Goal: Information Seeking & Learning: Learn about a topic

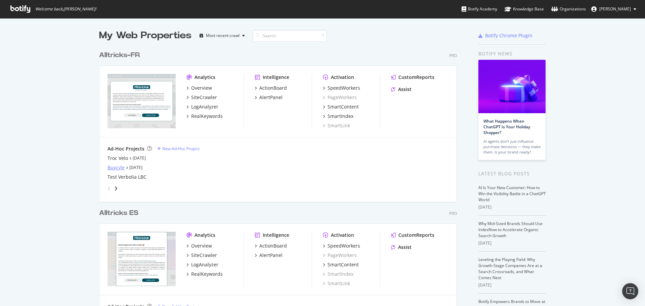
click at [114, 169] on div "Buycyle" at bounding box center [116, 167] width 17 height 7
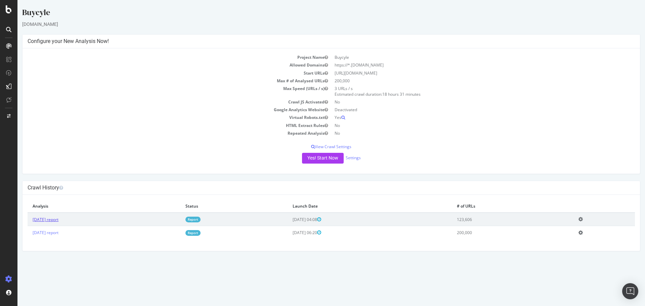
click at [58, 219] on link "2025 Aug. 18th report" at bounding box center [46, 220] width 26 height 6
click at [47, 221] on link "2025 Aug. 18th report" at bounding box center [46, 220] width 26 height 6
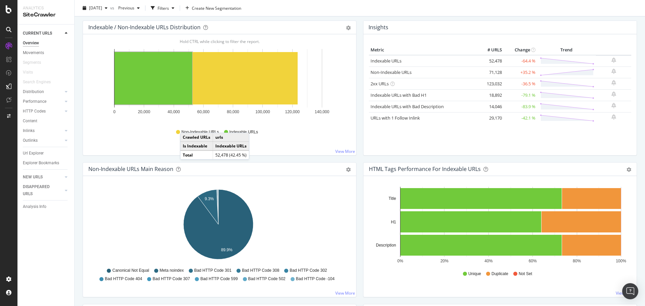
scroll to position [101, 0]
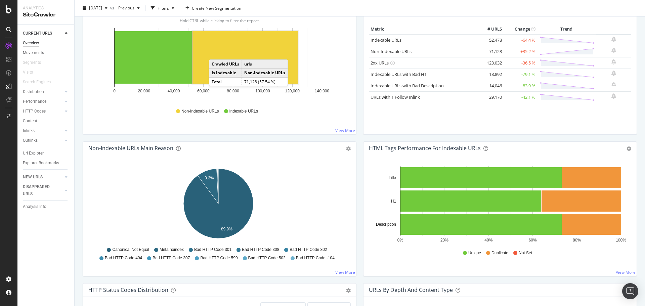
click at [216, 54] on rect "A chart." at bounding box center [245, 57] width 105 height 52
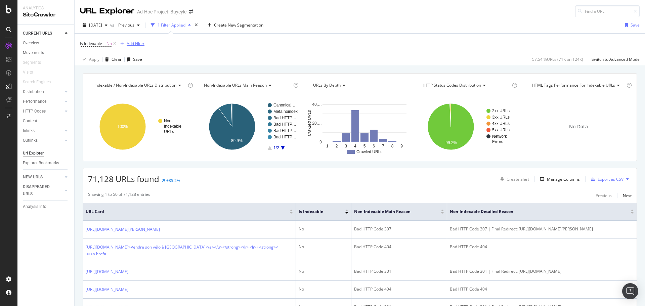
click at [138, 46] on div "Add Filter" at bounding box center [136, 44] width 18 height 6
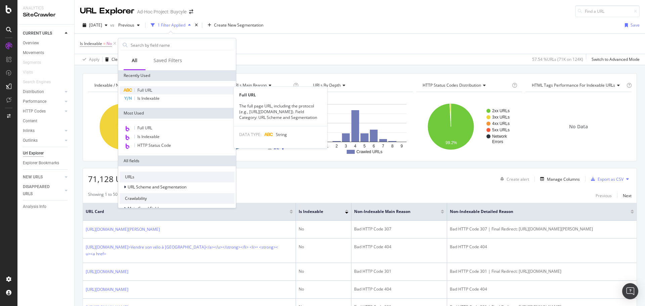
click at [139, 90] on span "Full URL" at bounding box center [144, 90] width 15 height 6
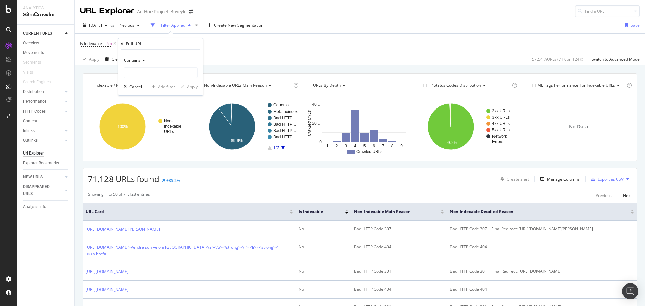
click at [138, 67] on div "Contains" at bounding box center [161, 66] width 74 height 23
click at [140, 64] on div "Contains" at bounding box center [161, 60] width 74 height 11
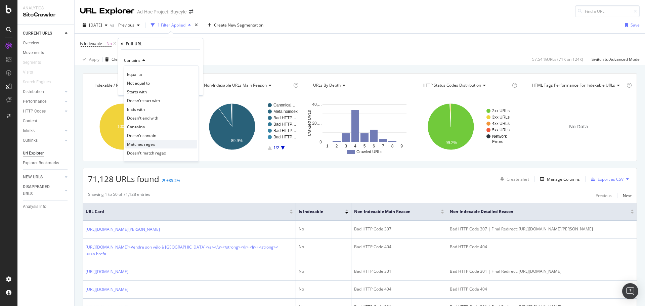
click at [150, 140] on div "Matches regex" at bounding box center [161, 144] width 72 height 9
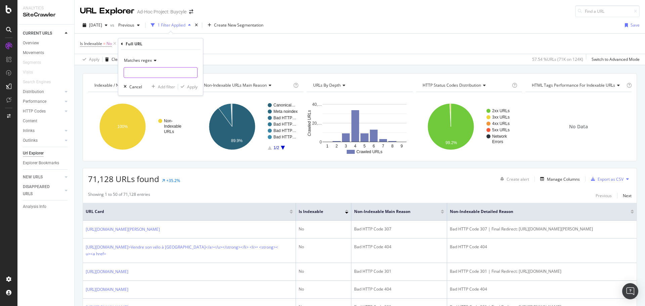
click at [140, 77] on input "text" at bounding box center [160, 72] width 73 height 11
type input "."
type input "s"
type input "/shop|/brand|families"
click at [187, 88] on div "Apply" at bounding box center [192, 87] width 10 height 6
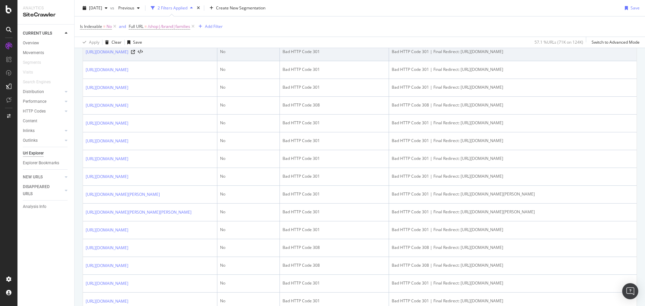
scroll to position [470, 0]
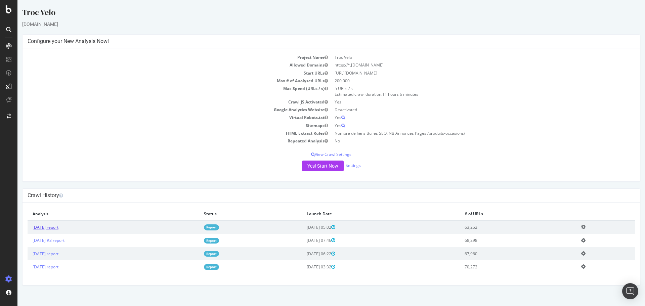
click at [57, 230] on link "[DATE] report" at bounding box center [46, 227] width 26 height 6
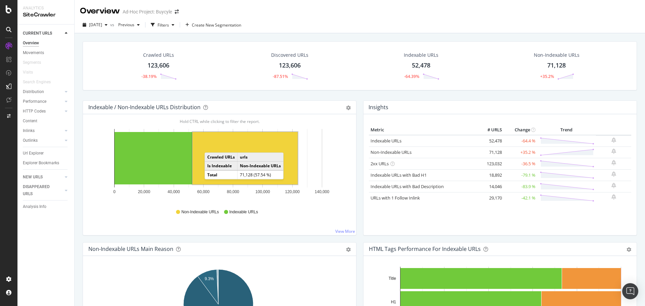
click at [255, 77] on div "Discovered URLs 123,606 -87.51%" at bounding box center [290, 65] width 132 height 35
click at [181, 151] on rect "A chart." at bounding box center [154, 158] width 78 height 52
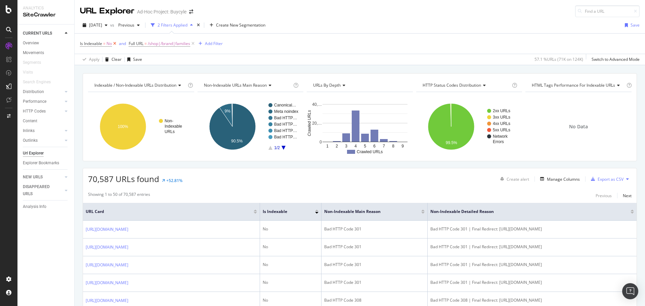
click at [116, 44] on icon at bounding box center [115, 43] width 6 height 7
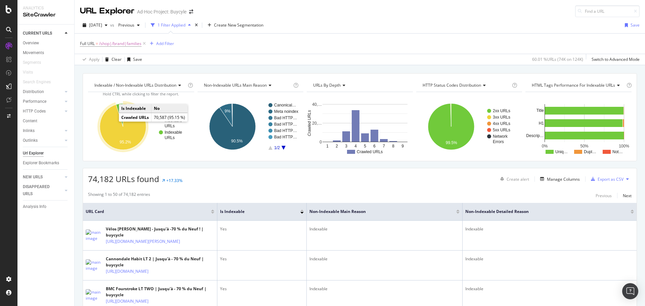
click at [111, 124] on icon "A chart." at bounding box center [123, 126] width 46 height 46
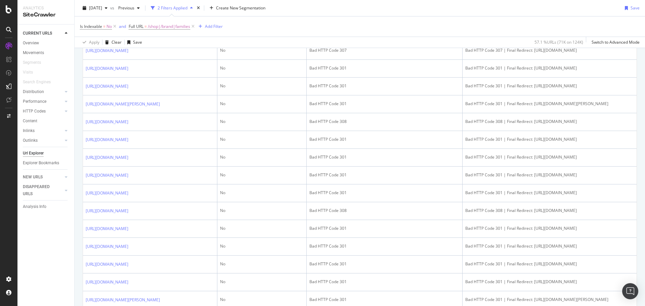
scroll to position [269, 0]
click at [207, 24] on div "Add Filter" at bounding box center [214, 27] width 18 height 6
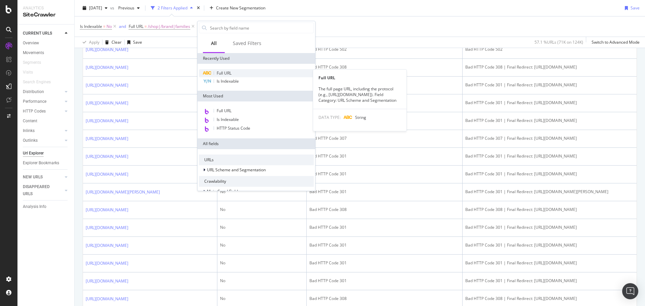
click at [228, 73] on span "Full URL" at bounding box center [224, 73] width 15 height 6
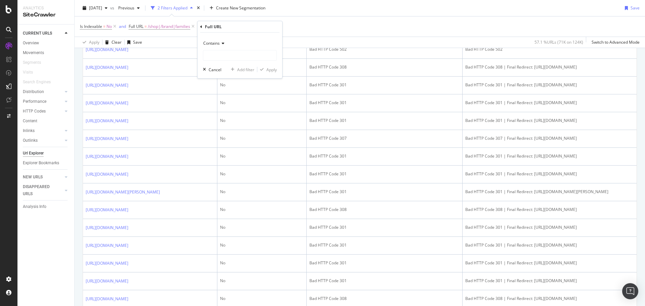
click at [219, 40] on div "Contains" at bounding box center [240, 43] width 74 height 11
click at [229, 133] on span "Doesn't match regex" at bounding box center [225, 136] width 39 height 6
click at [222, 58] on input "text" at bounding box center [239, 55] width 73 height 11
type input "/search"
click at [266, 73] on button "Apply" at bounding box center [266, 69] width 19 height 7
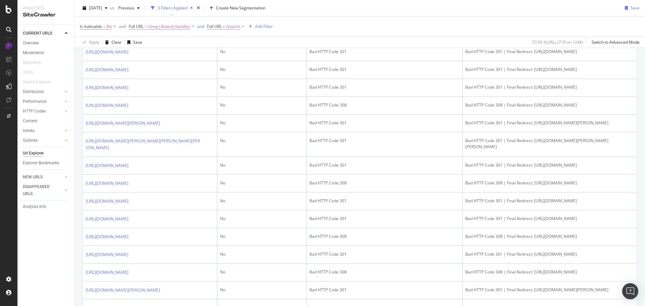
scroll to position [706, 0]
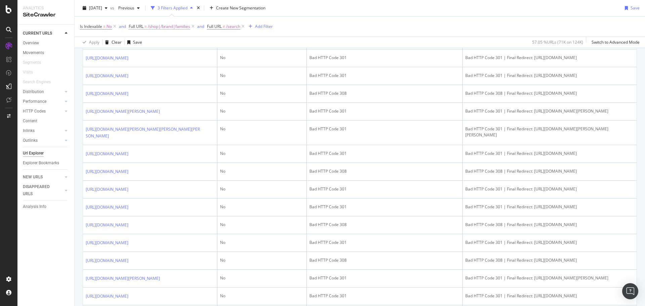
click at [171, 27] on span "/shop|/brand|families" at bounding box center [169, 26] width 42 height 9
click at [182, 52] on input "/shop|/brand|families" at bounding box center [167, 54] width 64 height 11
drag, startPoint x: 183, startPoint y: 52, endPoint x: 149, endPoint y: 58, distance: 35.5
click at [149, 58] on input "/shop|/brand|families" at bounding box center [167, 54] width 64 height 11
type input "/shop"
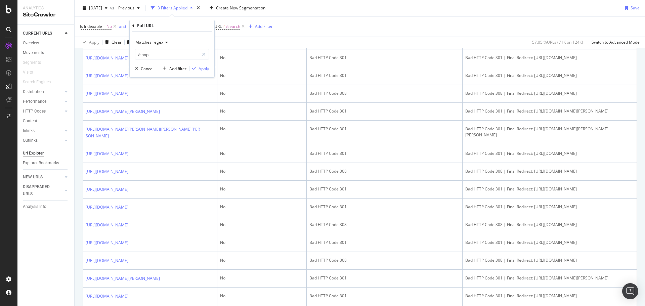
click at [156, 44] on span "Matches regex" at bounding box center [149, 42] width 28 height 6
click at [157, 109] on div "Contains" at bounding box center [173, 108] width 72 height 9
click at [198, 70] on div "button" at bounding box center [194, 69] width 9 height 4
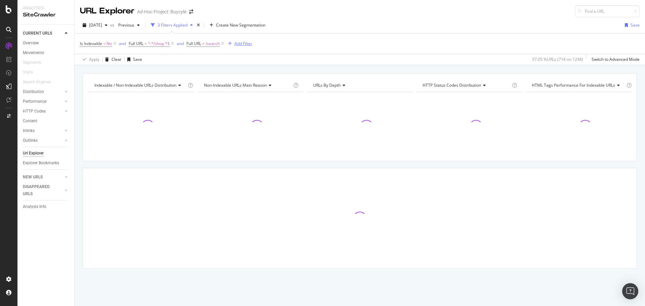
click at [249, 41] on div "Add Filter" at bounding box center [244, 44] width 18 height 6
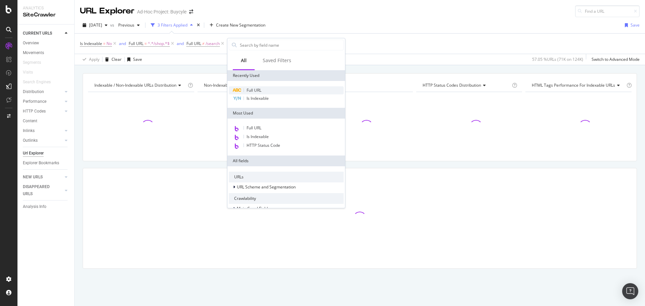
click at [259, 87] on div "Full URL" at bounding box center [286, 90] width 115 height 8
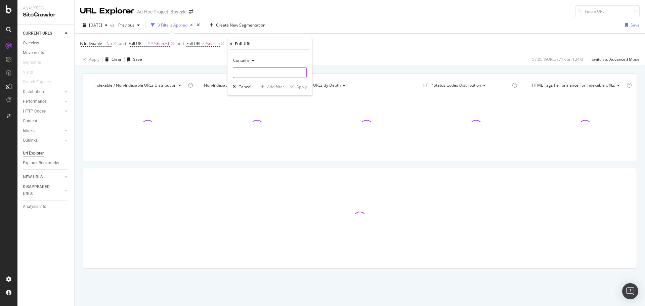
click at [264, 72] on input "text" at bounding box center [269, 72] width 73 height 11
paste input "|/brand|families"
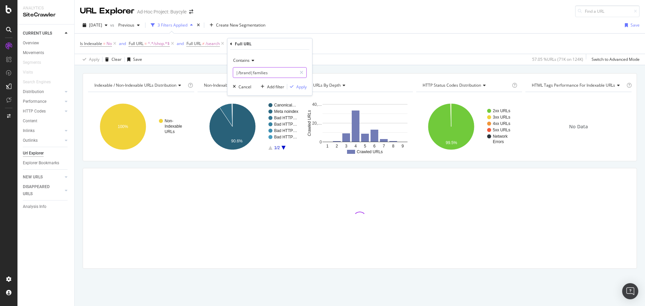
drag, startPoint x: 271, startPoint y: 72, endPoint x: 252, endPoint y: 74, distance: 19.6
click at [252, 74] on input "|/brand|families" at bounding box center [265, 72] width 64 height 11
click at [237, 72] on input "|/brand" at bounding box center [265, 72] width 64 height 11
type input "/brand"
click at [294, 84] on div "Apply" at bounding box center [296, 87] width 19 height 6
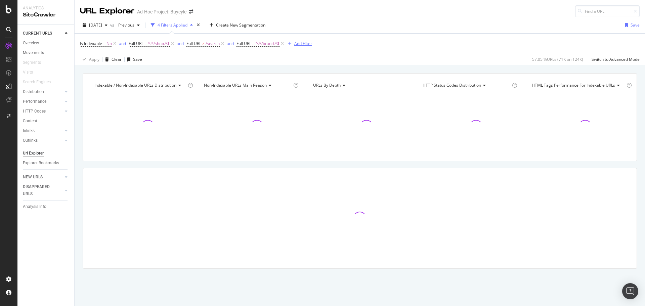
click at [306, 42] on div "Add Filter" at bounding box center [303, 44] width 18 height 6
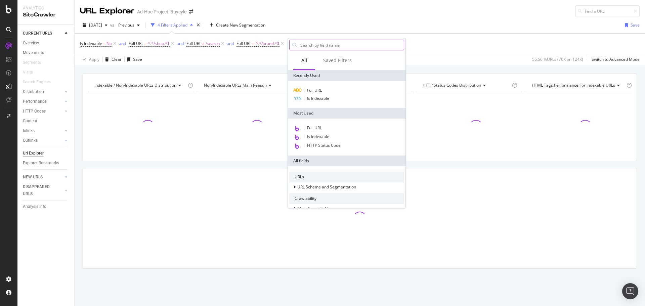
click at [321, 41] on input "text" at bounding box center [352, 45] width 104 height 10
click at [314, 87] on div "Full URL" at bounding box center [346, 90] width 115 height 8
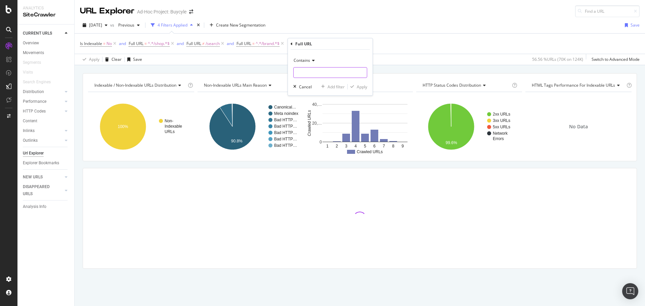
click at [313, 72] on input "text" at bounding box center [330, 72] width 73 height 11
paste input "|/brand|families"
drag, startPoint x: 315, startPoint y: 74, endPoint x: 292, endPoint y: 75, distance: 22.9
click at [292, 75] on div "Contains |/brand|families Cancel Add filter Apply" at bounding box center [330, 73] width 85 height 46
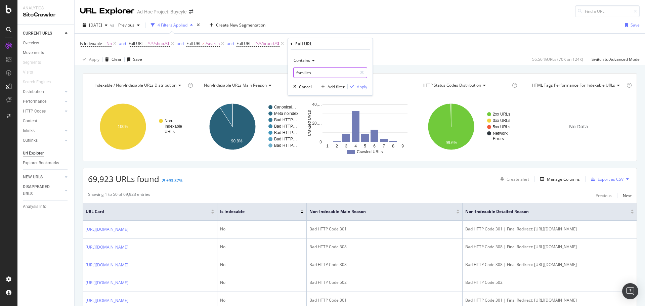
type input "families"
click at [361, 88] on div "Apply" at bounding box center [362, 87] width 10 height 6
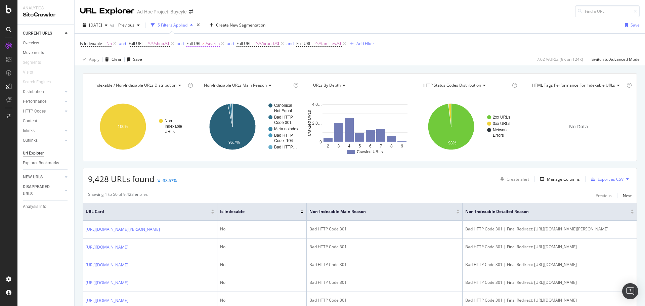
click at [212, 44] on span "/search" at bounding box center [213, 43] width 14 height 9
click at [213, 61] on span "Doesn't match regex" at bounding box center [213, 59] width 39 height 6
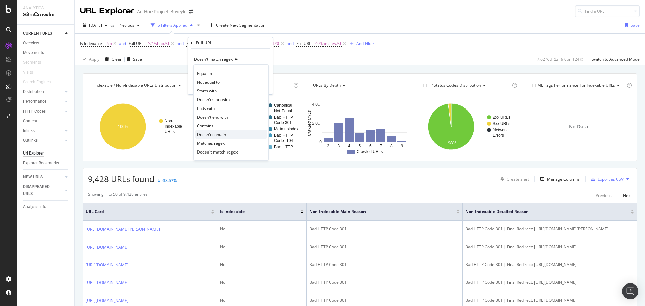
click at [218, 135] on span "Doesn't contain" at bounding box center [211, 135] width 29 height 6
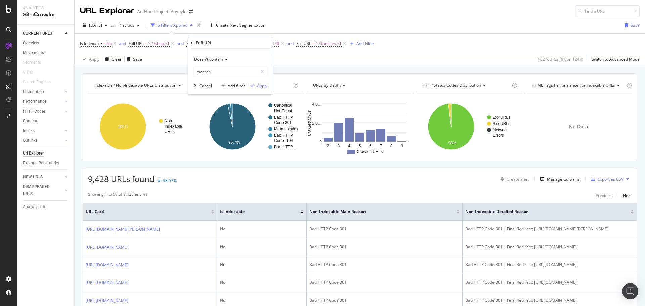
click at [254, 84] on div "button" at bounding box center [252, 86] width 9 height 4
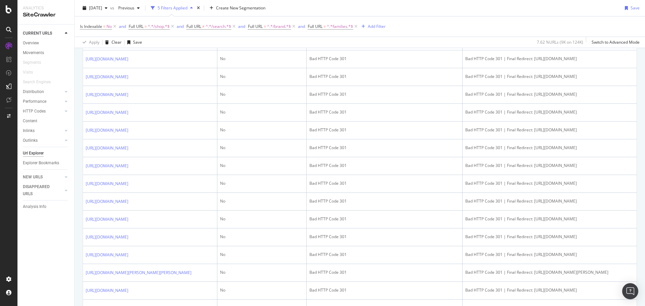
scroll to position [437, 0]
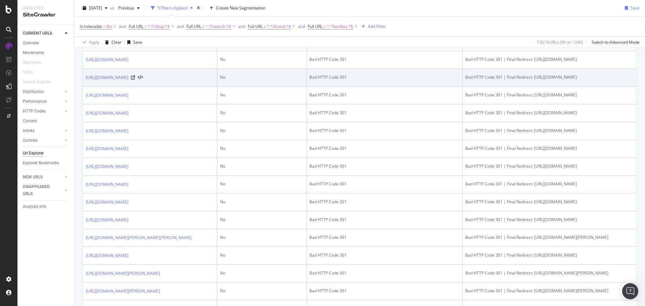
drag, startPoint x: 563, startPoint y: 199, endPoint x: 535, endPoint y: 193, distance: 29.3
click at [535, 80] on div "Bad HTTP Code 301 | Final Redirect: https://buycycle.com/fr-fr/shop/brands/orbe…" at bounding box center [549, 77] width 169 height 6
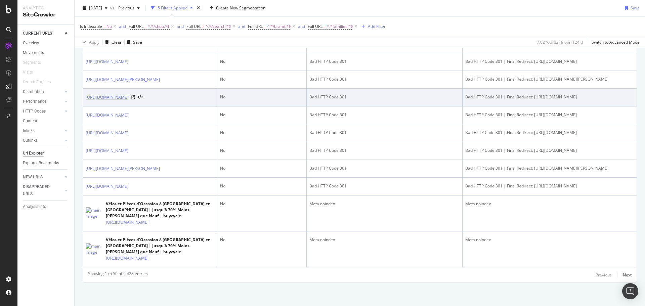
scroll to position [1109, 0]
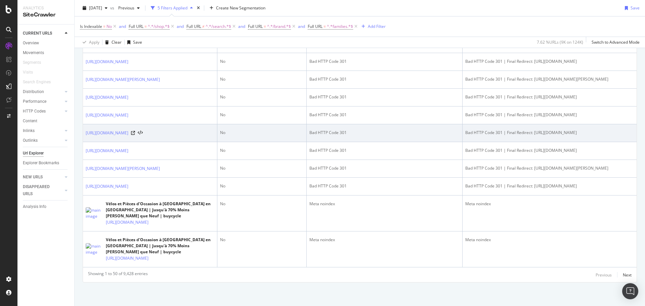
drag, startPoint x: 569, startPoint y: 218, endPoint x: 534, endPoint y: 214, distance: 35.9
click at [534, 136] on div "Bad HTTP Code 301 | Final Redirect: https://buycycle.com/fr-fr/shop/brands/cerv…" at bounding box center [549, 133] width 169 height 6
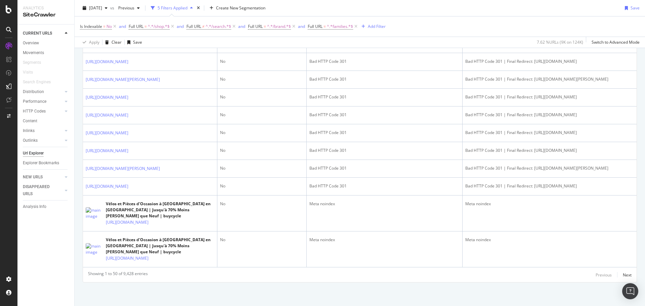
copy div "https://buycycle.com/fr-fr/shop/brands/cervelo/families/r5/search/ultegra-di2"
click at [211, 28] on span "^.*/search.*$" at bounding box center [219, 26] width 26 height 9
click at [211, 43] on span "Doesn't contain" at bounding box center [208, 42] width 29 height 6
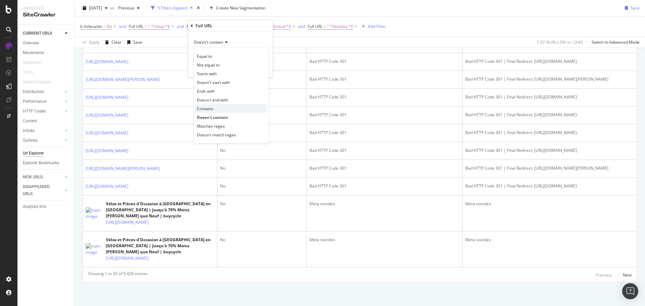
click at [218, 108] on div "Contains" at bounding box center [231, 108] width 72 height 9
click at [257, 68] on div "Apply" at bounding box center [262, 69] width 10 height 6
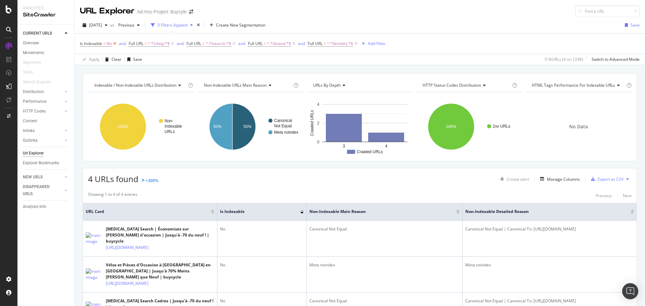
click at [116, 45] on icon at bounding box center [115, 43] width 6 height 7
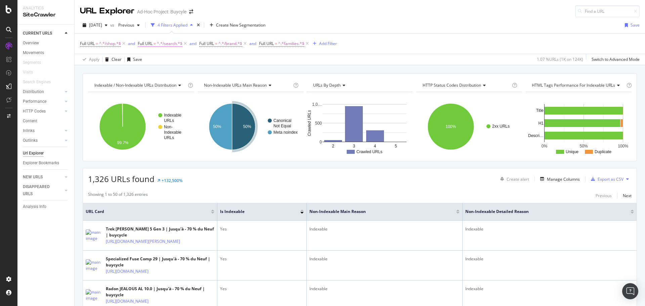
click at [164, 45] on span "^.*/search.*$" at bounding box center [170, 43] width 26 height 9
click at [396, 42] on div "Full URL = ^.*/shop.*$ and Full URL = ^.*/search.*$ and Full URL = ^.*/brand.*$…" at bounding box center [360, 44] width 560 height 20
click at [168, 46] on span "^.*/search.*$" at bounding box center [170, 43] width 26 height 9
click at [164, 60] on icon at bounding box center [163, 59] width 5 height 4
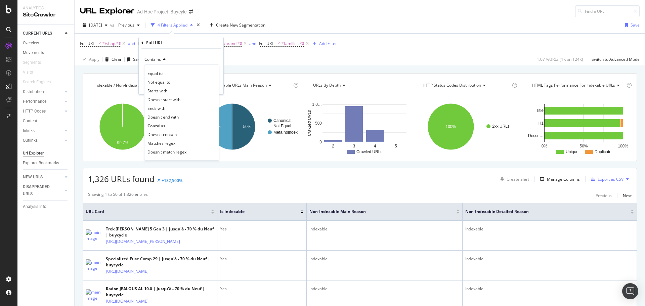
click at [394, 38] on div "Full URL = ^.*/shop.*$ and Full URL = ^.*/search.*$ and Full URL = ^.*/brand.*$…" at bounding box center [360, 44] width 560 height 20
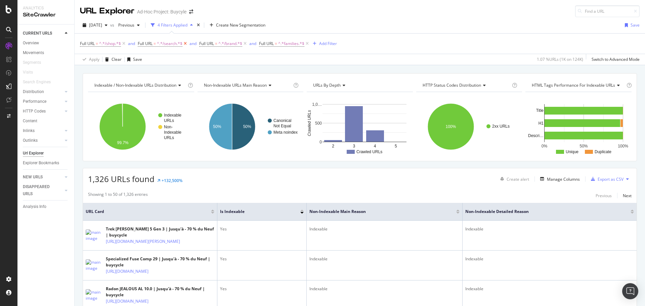
click at [187, 42] on icon at bounding box center [185, 43] width 6 height 7
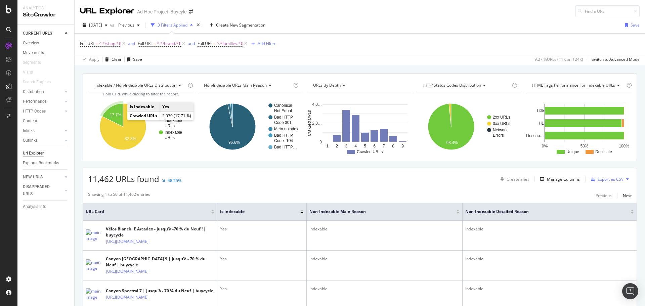
click at [116, 117] on text "17.7%" at bounding box center [115, 115] width 11 height 5
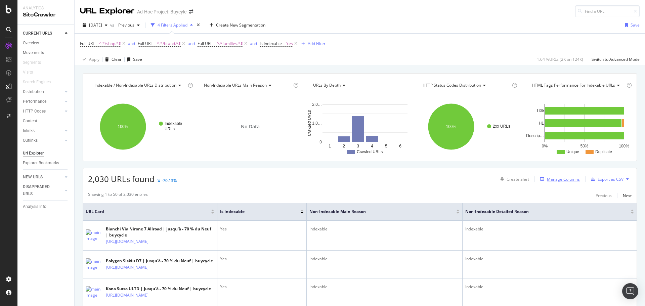
click at [569, 182] on div "Manage Columns" at bounding box center [559, 178] width 42 height 7
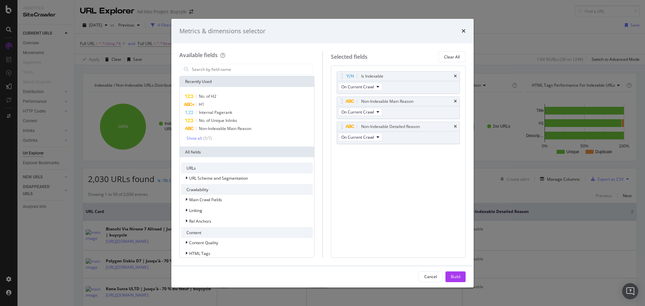
click at [498, 151] on div "Metrics & dimensions selector Available fields Recently Used No. of H2 H1 Inter…" at bounding box center [322, 153] width 645 height 306
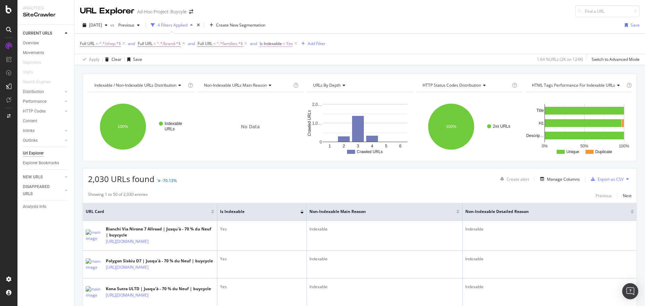
click at [275, 45] on span "Is Indexable" at bounding box center [271, 44] width 22 height 6
click at [277, 68] on icon at bounding box center [276, 70] width 5 height 4
click at [278, 94] on div "No" at bounding box center [304, 92] width 72 height 9
click at [332, 84] on div "Apply" at bounding box center [335, 85] width 10 height 6
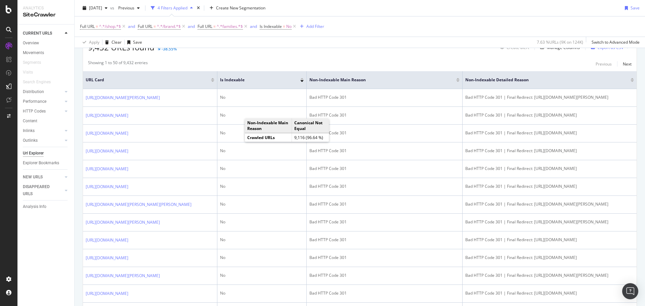
scroll to position [134, 0]
